Goal: Transaction & Acquisition: Subscribe to service/newsletter

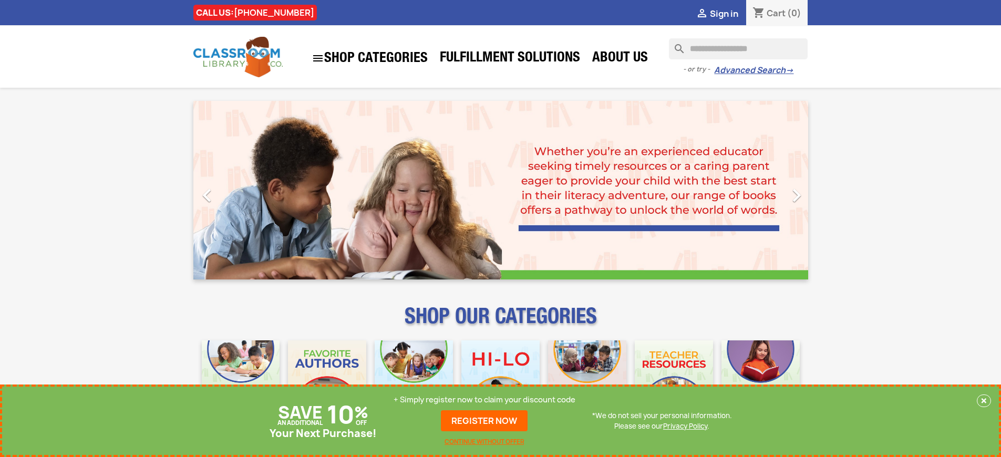
click at [484, 400] on p "+ Simply register now to claim your discount code" at bounding box center [485, 400] width 182 height 11
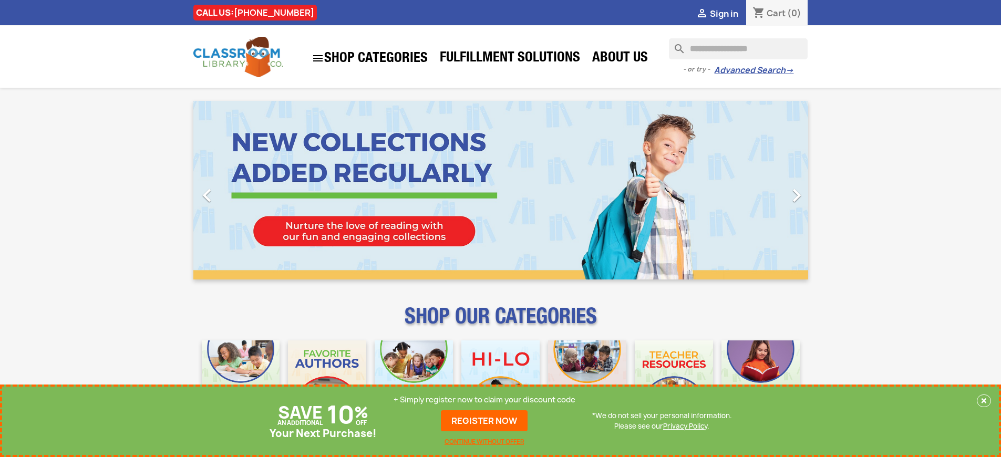
click at [484, 400] on p "+ Simply register now to claim your discount code" at bounding box center [485, 400] width 182 height 11
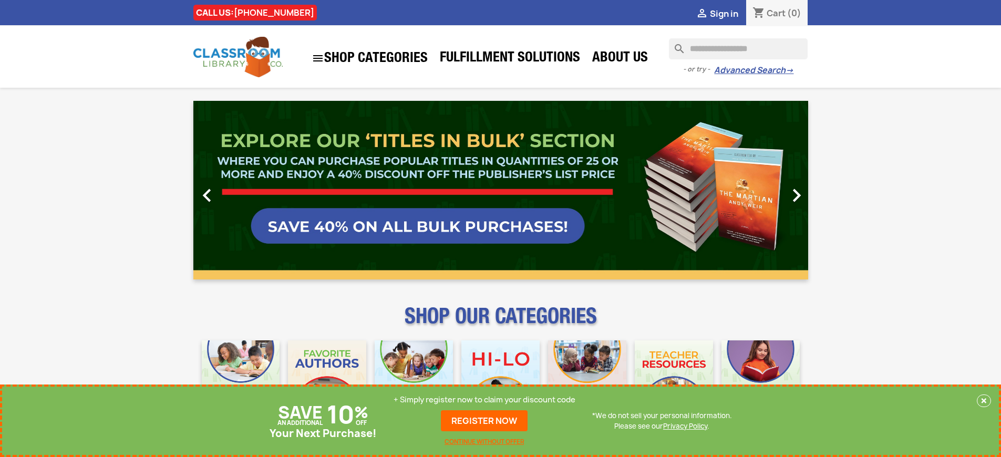
click at [484, 400] on p "+ Simply register now to claim your discount code" at bounding box center [485, 400] width 182 height 11
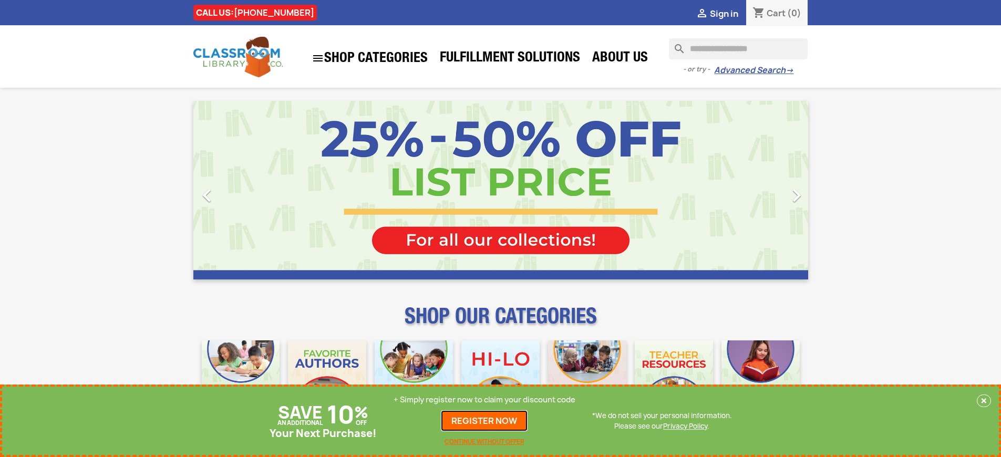
click at [484, 421] on link "REGISTER NOW" at bounding box center [484, 420] width 87 height 21
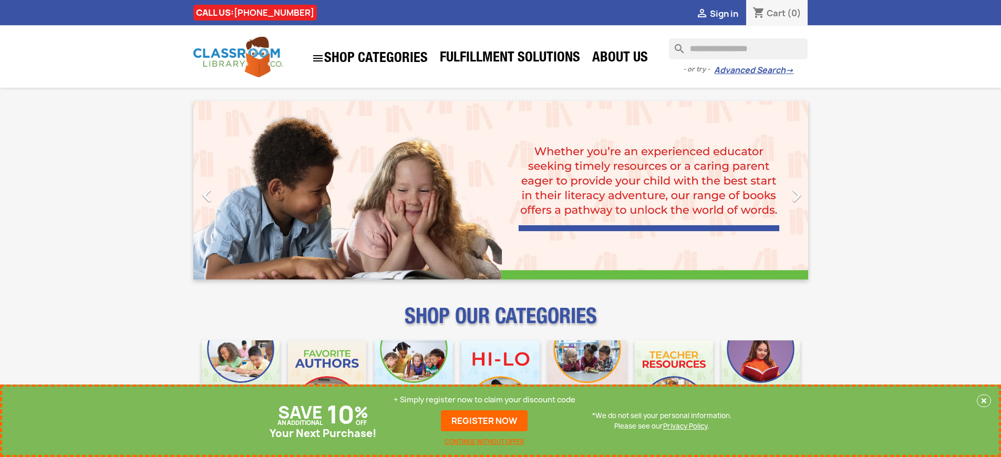
click at [484, 400] on p "+ Simply register now to claim your discount code" at bounding box center [485, 400] width 182 height 11
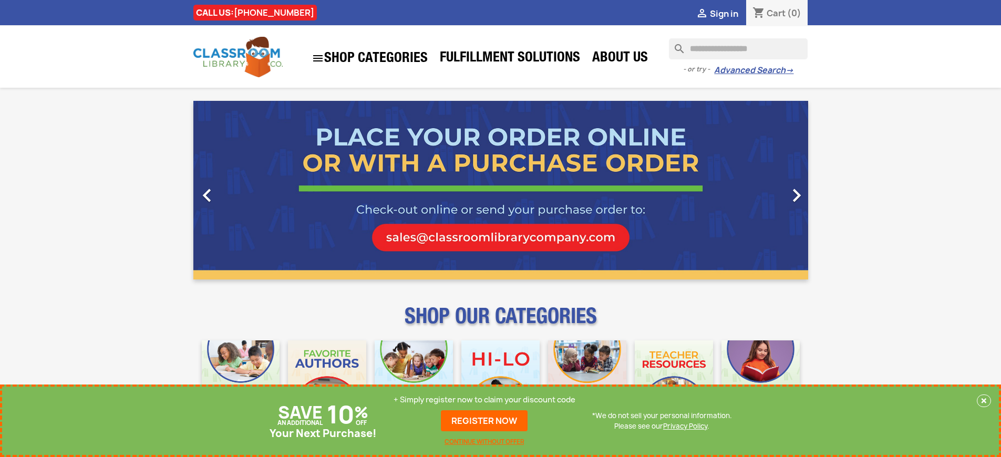
click at [484, 400] on p "+ Simply register now to claim your discount code" at bounding box center [485, 400] width 182 height 11
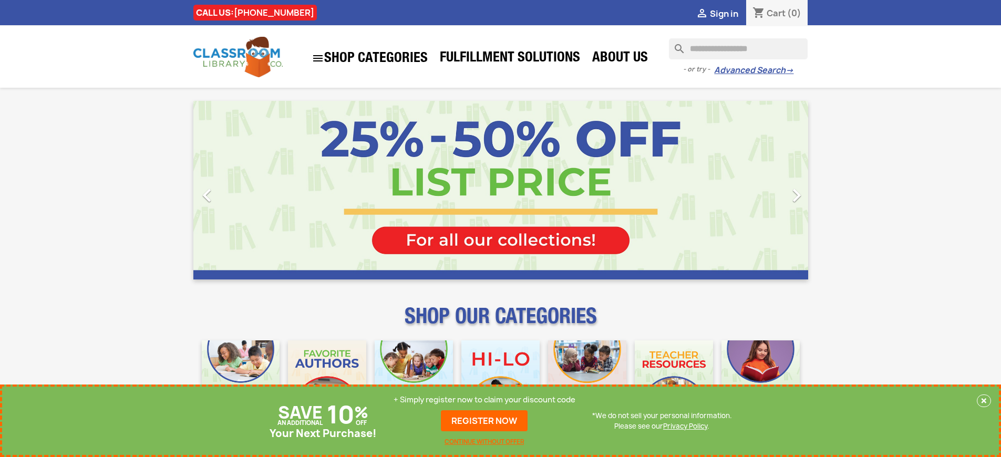
click at [484, 400] on p "+ Simply register now to claim your discount code" at bounding box center [485, 400] width 182 height 11
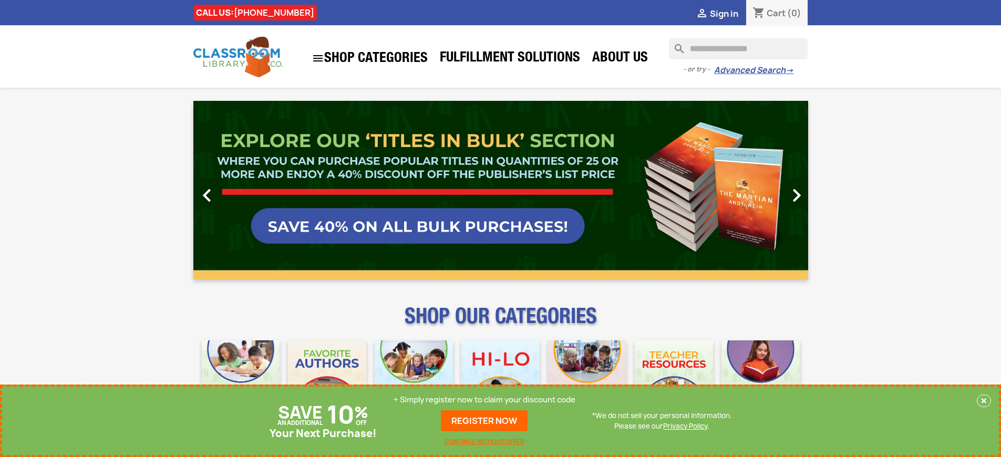
click at [484, 400] on p "+ Simply register now to claim your discount code" at bounding box center [485, 400] width 182 height 11
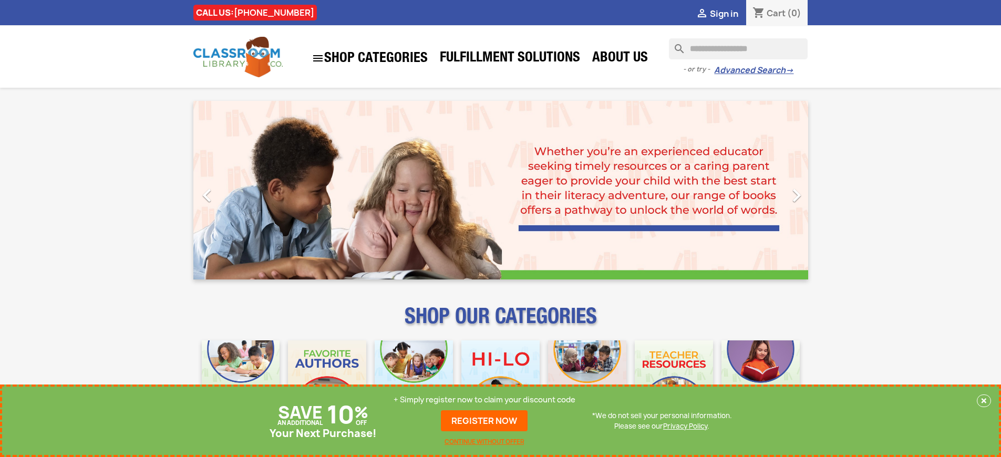
click at [484, 400] on p "+ Simply register now to claim your discount code" at bounding box center [485, 400] width 182 height 11
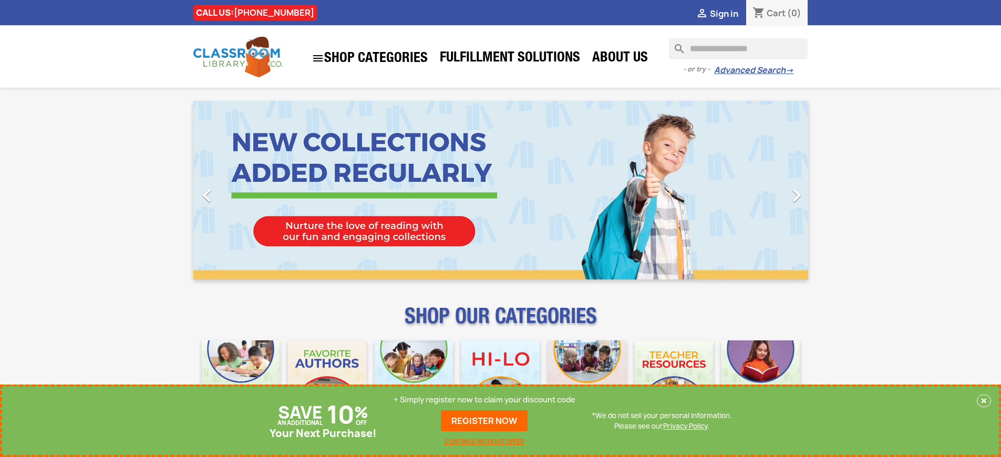
click at [484, 400] on p "+ Simply register now to claim your discount code" at bounding box center [485, 400] width 182 height 11
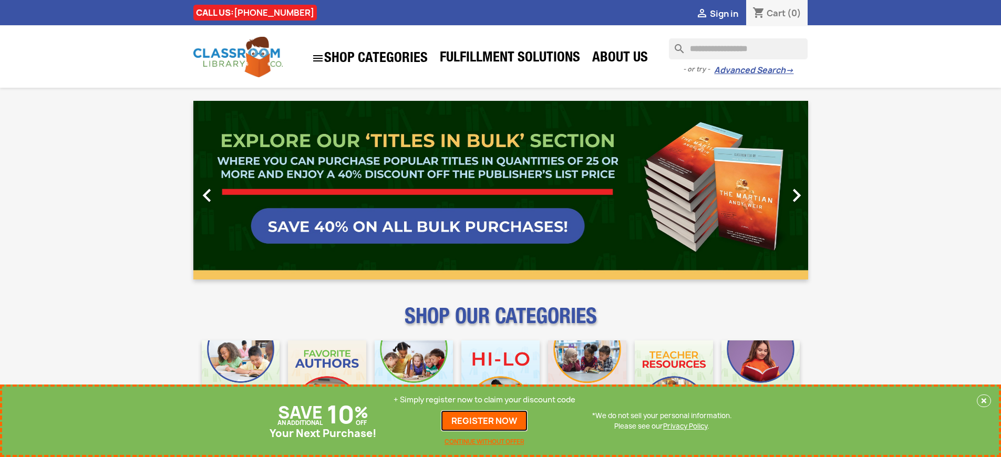
click at [484, 421] on link "REGISTER NOW" at bounding box center [484, 420] width 87 height 21
